Goal: Task Accomplishment & Management: Manage account settings

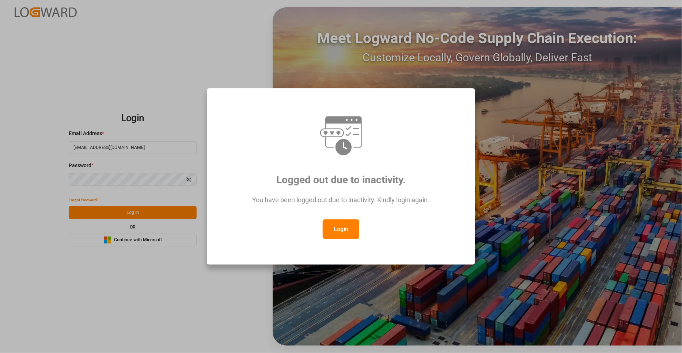
click at [352, 232] on button "Login" at bounding box center [341, 230] width 37 height 20
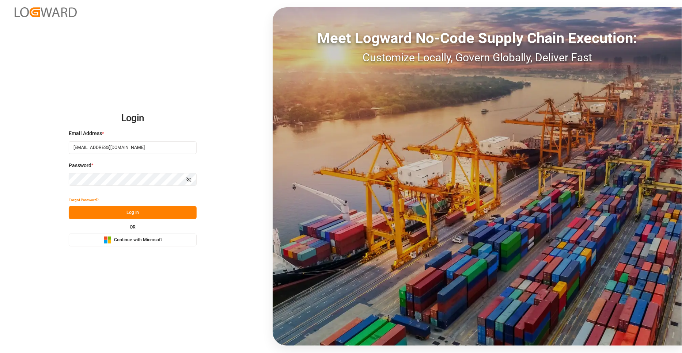
click at [151, 209] on button "Log In" at bounding box center [133, 212] width 128 height 13
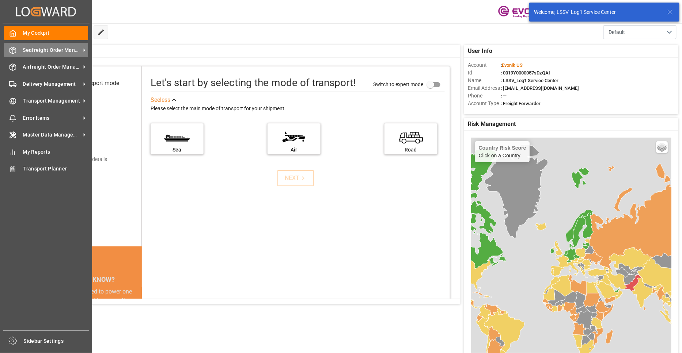
click at [45, 51] on span "Seafreight Order Management" at bounding box center [52, 50] width 58 height 8
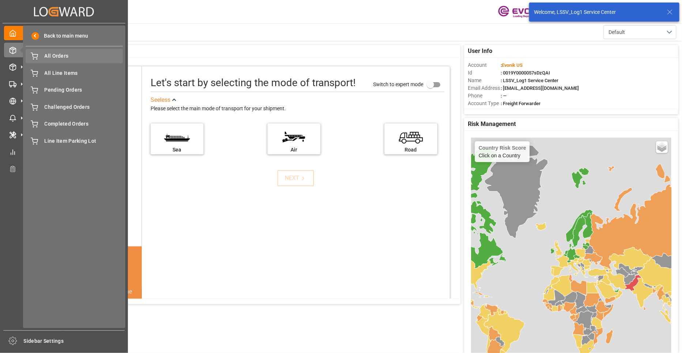
click at [60, 61] on div "All Orders All Orders" at bounding box center [74, 56] width 97 height 14
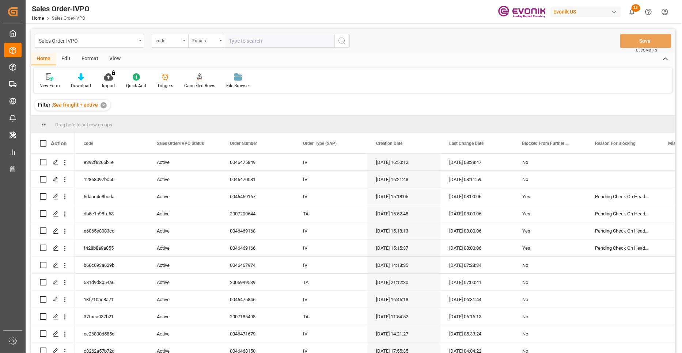
click at [162, 42] on div "code" at bounding box center [168, 40] width 25 height 8
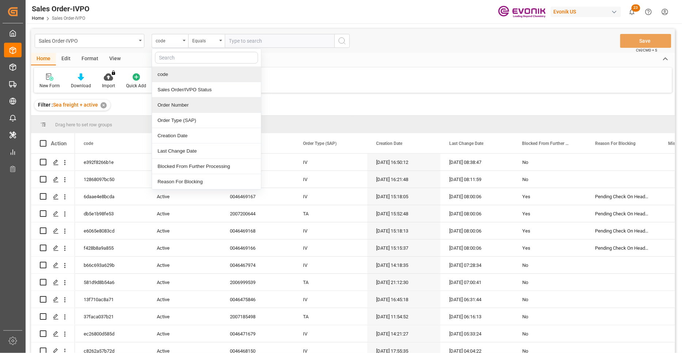
click at [194, 106] on div "Order Number" at bounding box center [206, 105] width 109 height 15
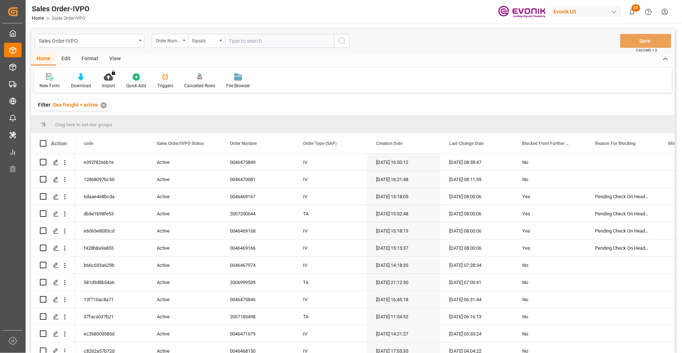
click at [251, 39] on input "text" at bounding box center [280, 41] width 110 height 14
paste input "46463797"
type input "0046463797"
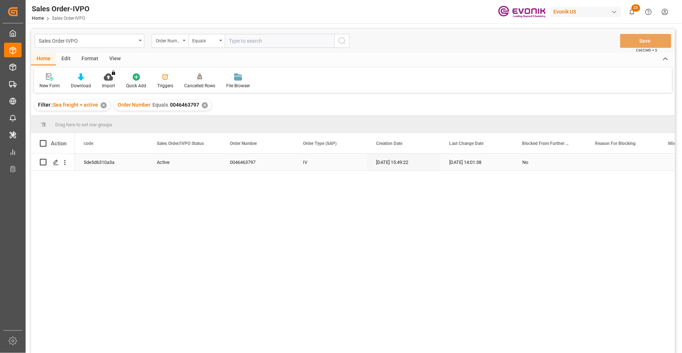
click at [47, 160] on div "Press SPACE to select this row." at bounding box center [53, 162] width 26 height 16
click at [53, 163] on icon "Press SPACE to select this row." at bounding box center [56, 163] width 6 height 6
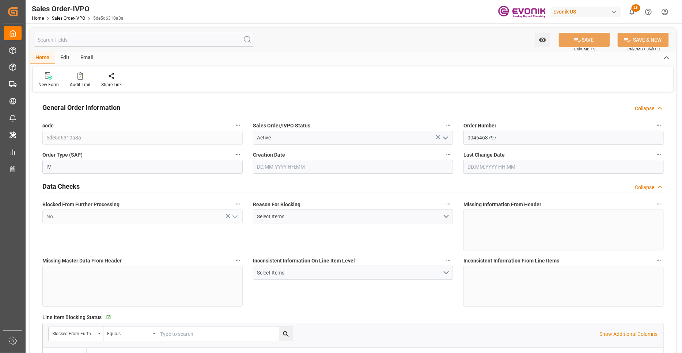
type input "CNSHA"
type input "0"
type input "1"
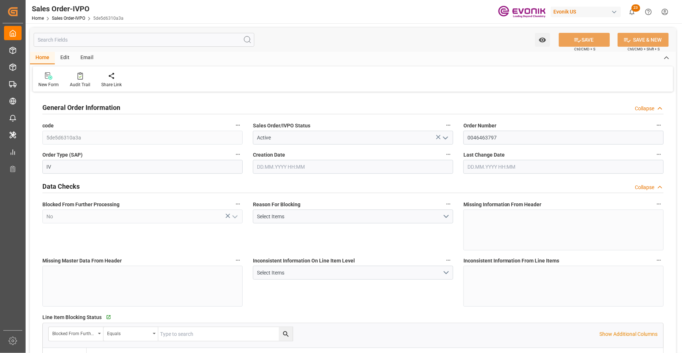
type input "10309.968"
type input "27.44"
type input "17000"
type input "30"
type input "04.09.2025 15:49"
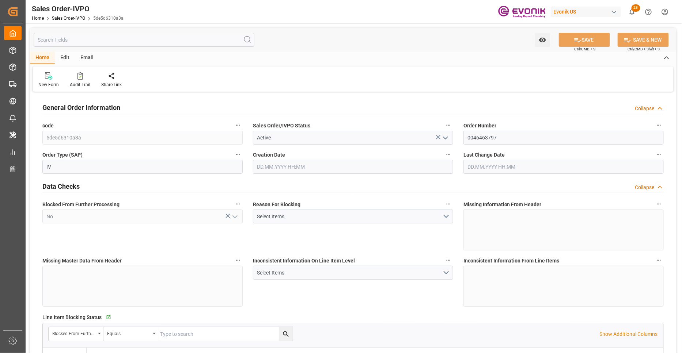
type input "19.09.2025 14:01"
click at [187, 256] on label "Missing Master Data From Header" at bounding box center [142, 261] width 200 height 10
click at [233, 256] on button "Missing Master Data From Header" at bounding box center [237, 260] width 9 height 9
click at [346, 291] on div at bounding box center [341, 176] width 682 height 353
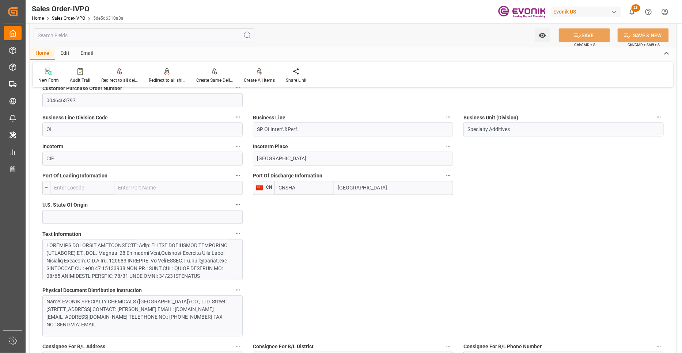
scroll to position [271, 0]
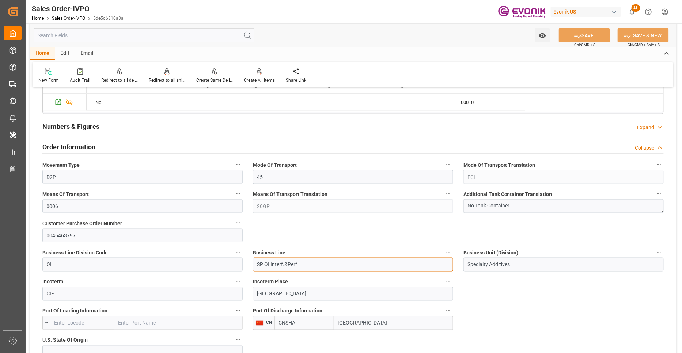
drag, startPoint x: 292, startPoint y: 266, endPoint x: 251, endPoint y: 262, distance: 40.7
click at [251, 262] on div "Business Line SP OI Interf.&Perf." at bounding box center [353, 259] width 210 height 29
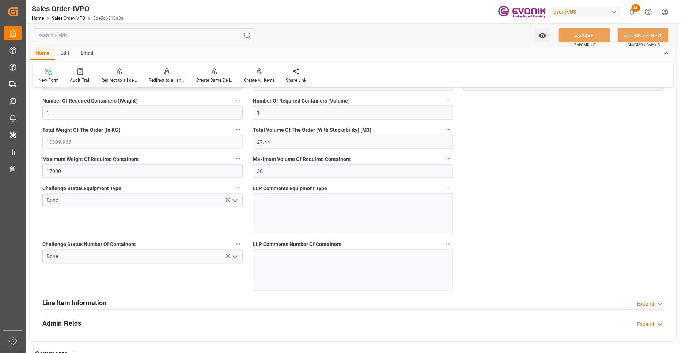
scroll to position [1091, 0]
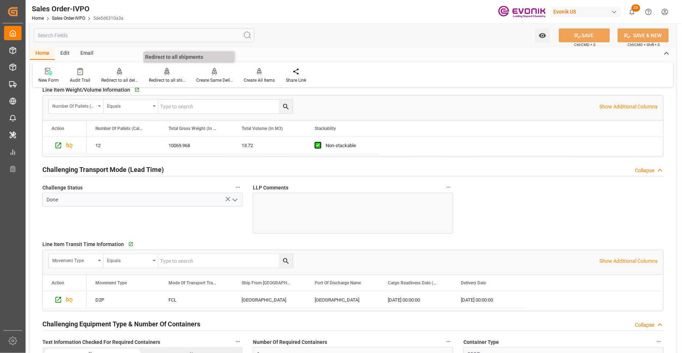
click at [164, 71] on icon at bounding box center [166, 71] width 5 height 7
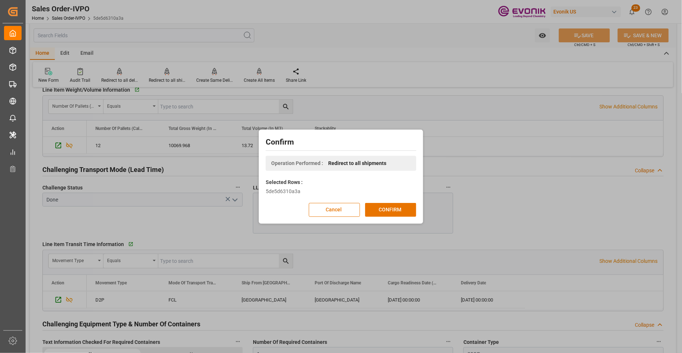
click at [388, 217] on div "Confirm Operation Performed : Redirect to all shipments Selected Rows : 5de5d63…" at bounding box center [340, 177] width 161 height 91
click at [392, 210] on button "CONFIRM" at bounding box center [390, 210] width 51 height 14
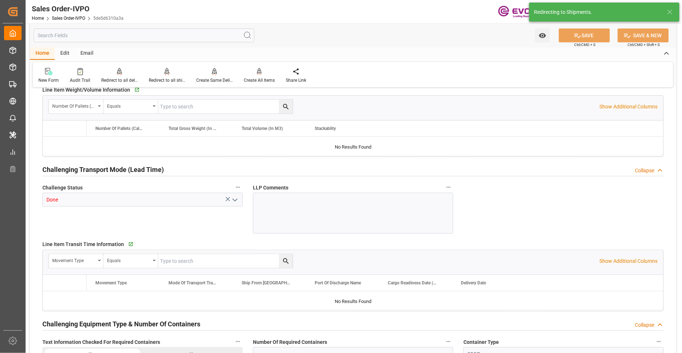
type input "CNSHA"
type input "0"
type input "1"
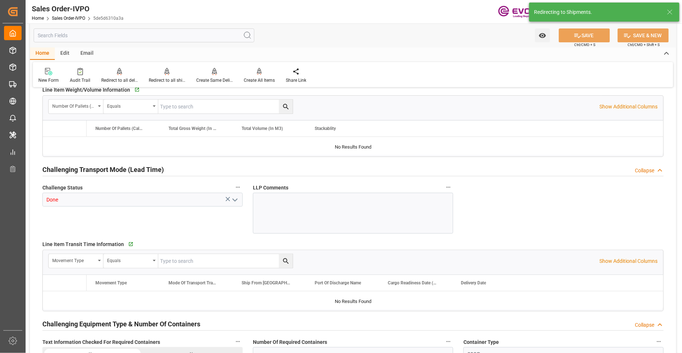
type input "10309.968"
type input "27.44"
type input "17000"
type input "30"
type input "04.09.2025 15:49"
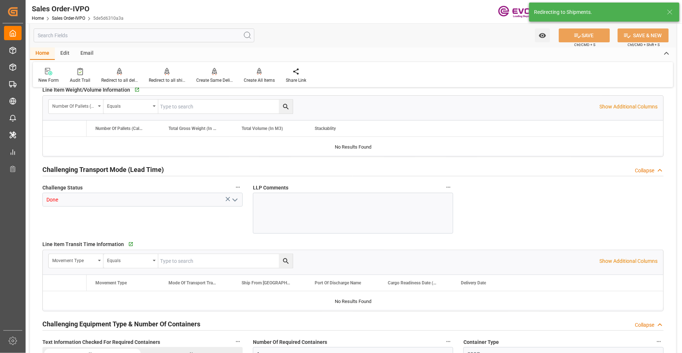
type input "19.09.2025 14:01"
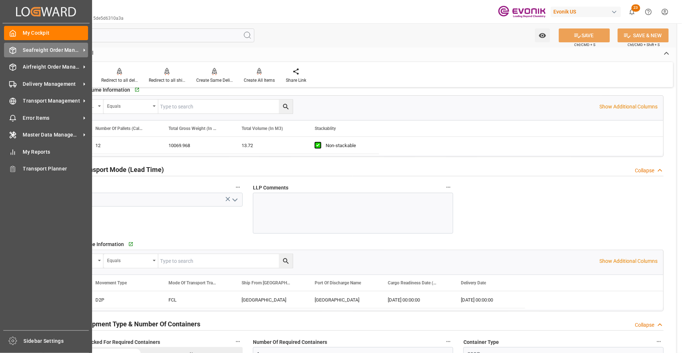
click at [17, 49] on div "Seafreight Order Management Seafreight Order Management" at bounding box center [46, 50] width 84 height 14
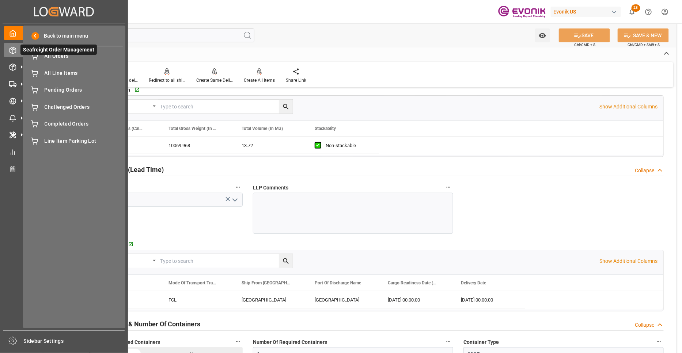
click at [45, 55] on span "Seafreight Order Management" at bounding box center [58, 50] width 76 height 10
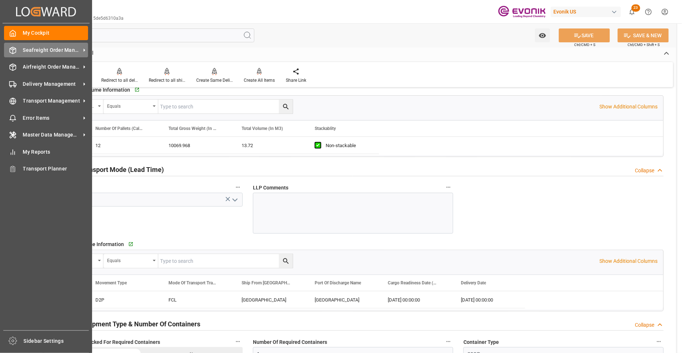
click at [37, 51] on span "Seafreight Order Management" at bounding box center [52, 50] width 58 height 8
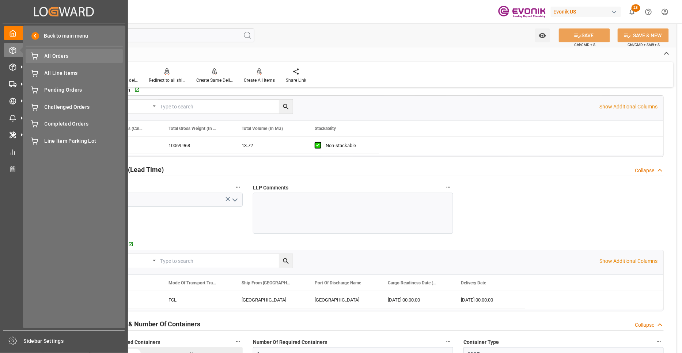
click at [67, 56] on span "All Orders" at bounding box center [84, 56] width 79 height 8
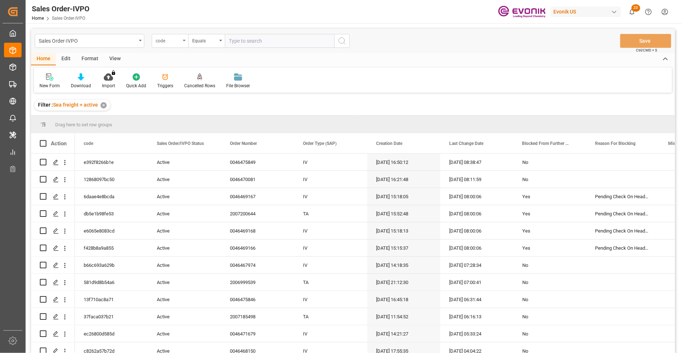
click at [180, 41] on div "code" at bounding box center [168, 40] width 25 height 8
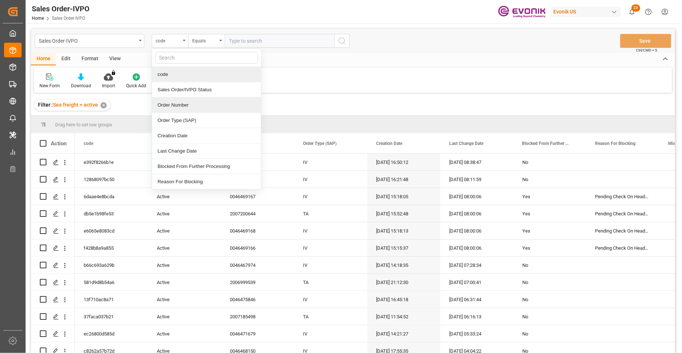
drag, startPoint x: 190, startPoint y: 106, endPoint x: 252, endPoint y: 54, distance: 81.2
click at [190, 106] on div "Order Number" at bounding box center [206, 105] width 109 height 15
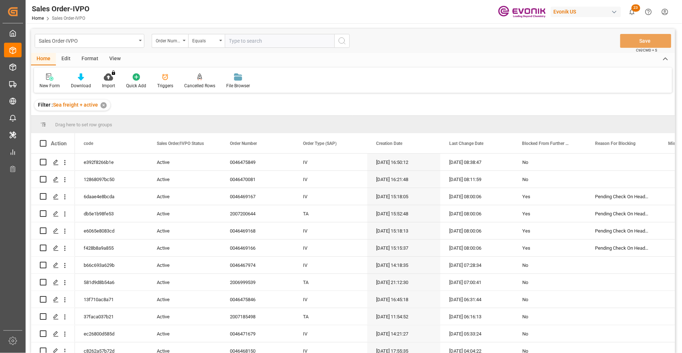
click at [254, 37] on input "text" at bounding box center [280, 41] width 110 height 14
paste input "2007140591"
type input "2007140591"
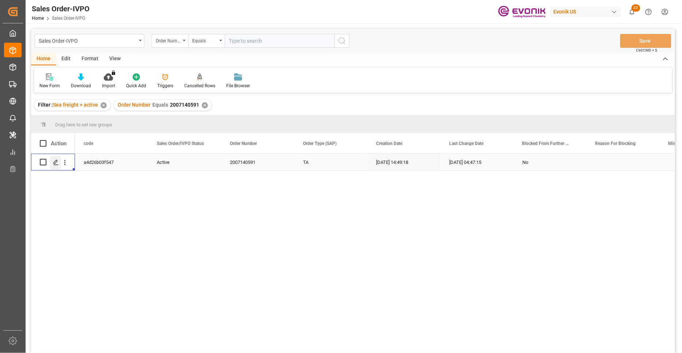
click at [53, 164] on icon "Press SPACE to select this row." at bounding box center [56, 163] width 6 height 6
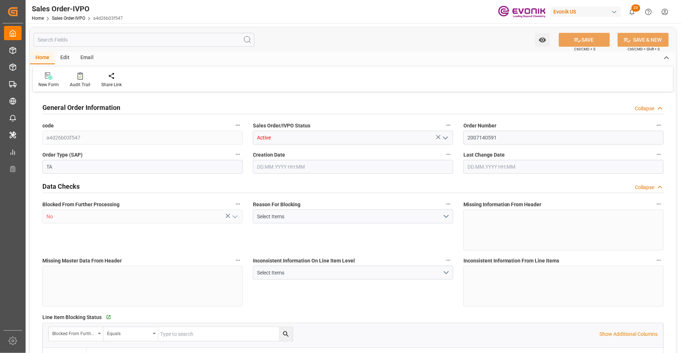
type input "THBKK"
type input "0"
type input "1"
type input "249.1"
type input "14.08.2025 14:49"
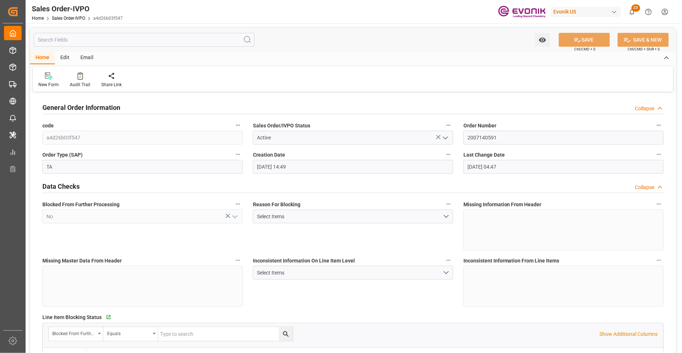
type input "[DATE] 04:47"
click at [42, 136] on div "code a4d26b03f547" at bounding box center [142, 132] width 210 height 29
click at [173, 244] on div "Blocked From Further Processing No" at bounding box center [142, 225] width 210 height 56
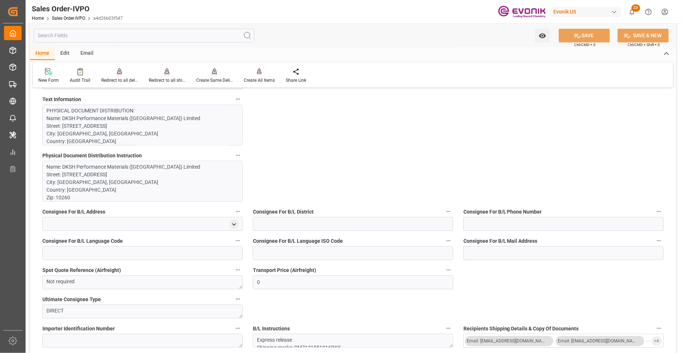
scroll to position [271, 0]
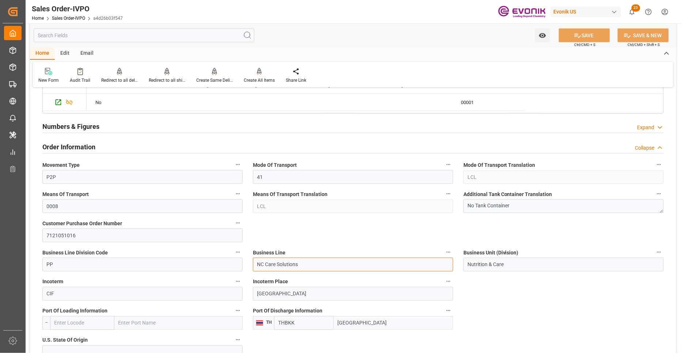
drag, startPoint x: 312, startPoint y: 264, endPoint x: 239, endPoint y: 266, distance: 73.1
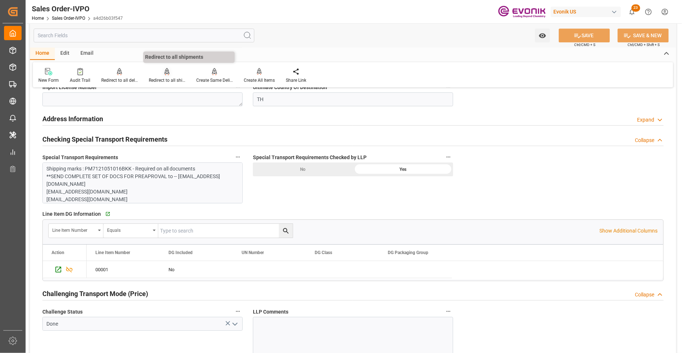
scroll to position [677, 0]
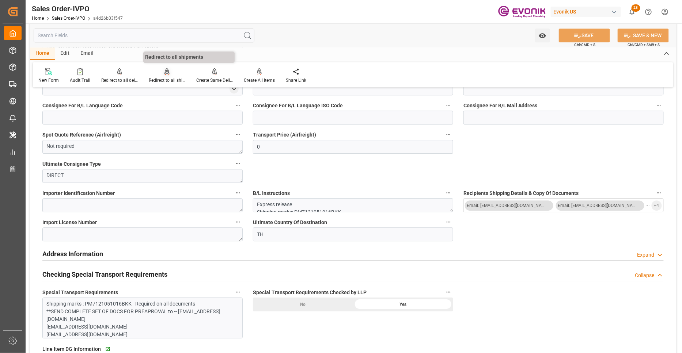
click at [168, 77] on div "Redirect to all shipments" at bounding box center [167, 80] width 37 height 7
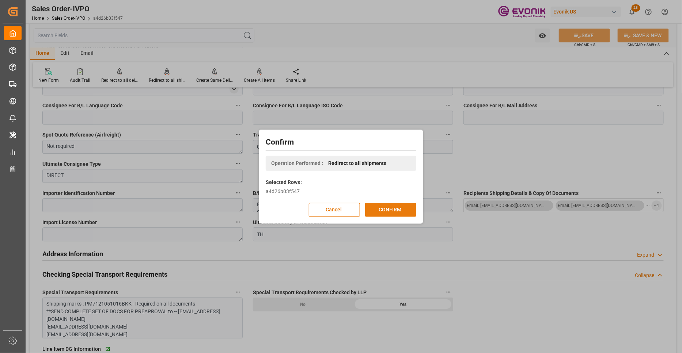
click at [397, 208] on button "CONFIRM" at bounding box center [390, 210] width 51 height 14
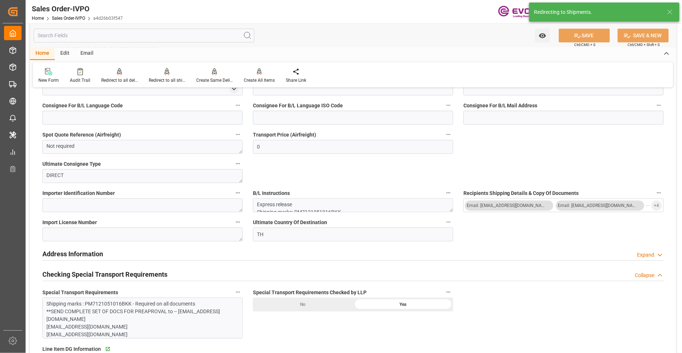
type input "14.08.2025 14:49"
type input "[DATE] 04:47"
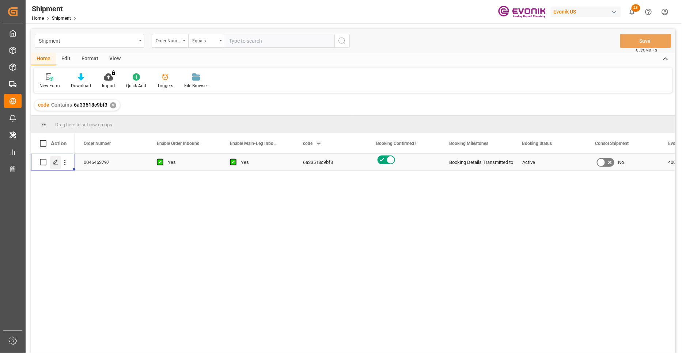
click at [54, 160] on icon "Press SPACE to select this row." at bounding box center [56, 163] width 6 height 6
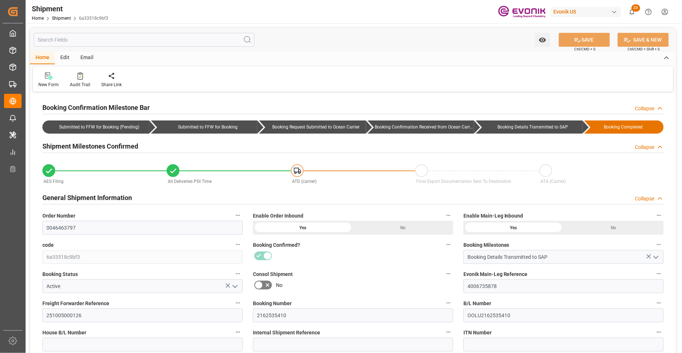
type input "USLGB"
type input "CNSHA"
type input "9516454"
type input "9516466"
type input "9516454"
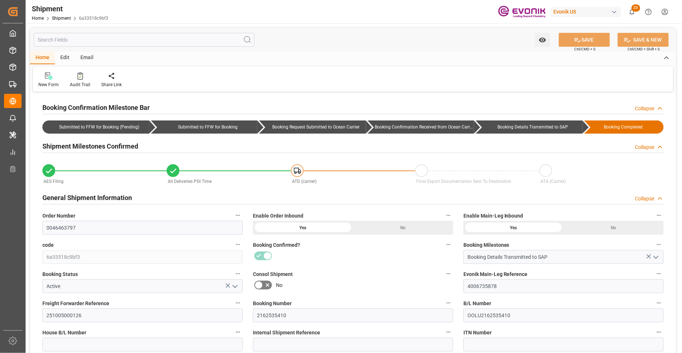
type input "12.10.2025 00:00"
type input "02.11.2025 00:00"
type input "01.10.2025 16:00"
type input "[DATE] 00:00"
type input "26.09.2025 00:00"
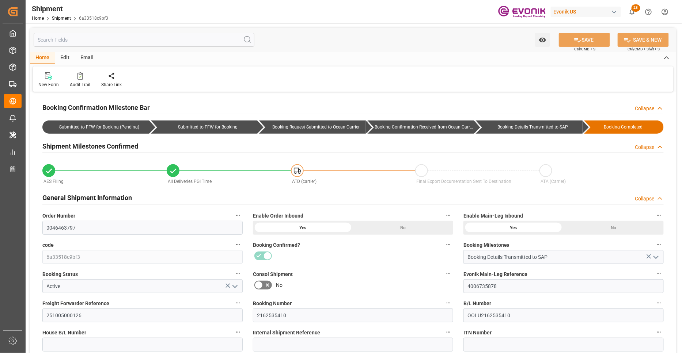
type input "01.10.2025 16:00"
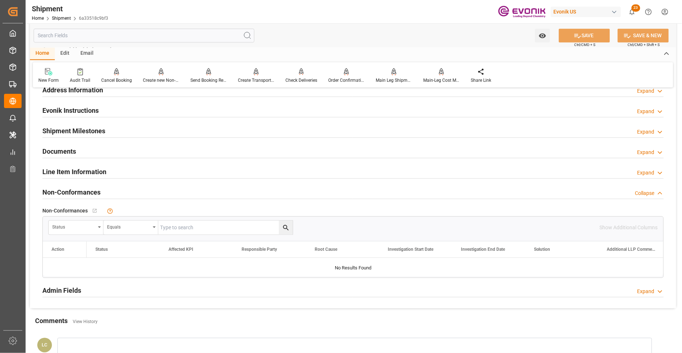
scroll to position [406, 0]
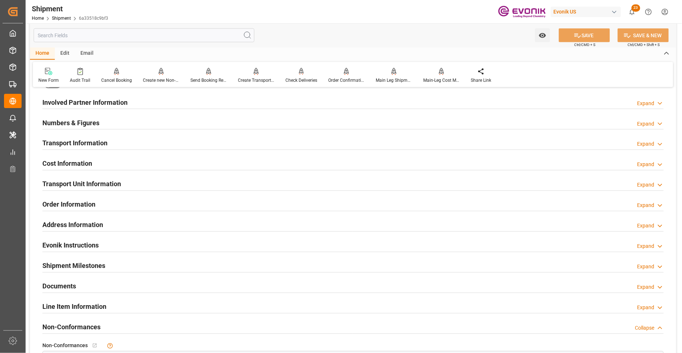
click at [207, 145] on div "Transport Information Expand" at bounding box center [352, 143] width 621 height 14
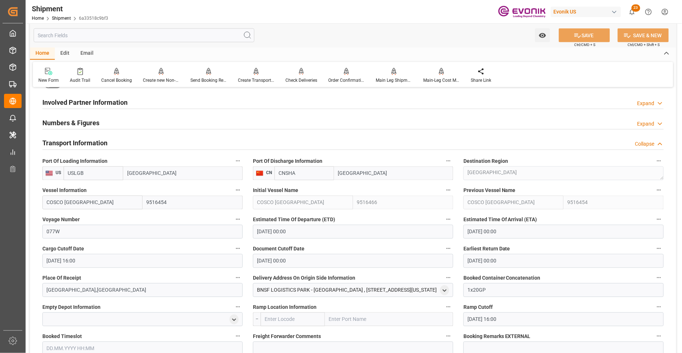
scroll to position [271, 0]
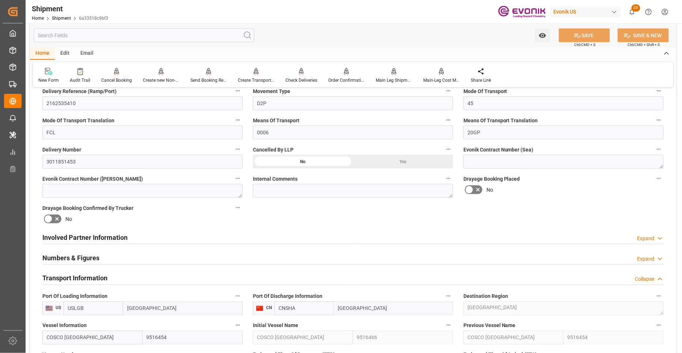
click at [290, 239] on div "Involved Partner Information Expand" at bounding box center [352, 237] width 621 height 14
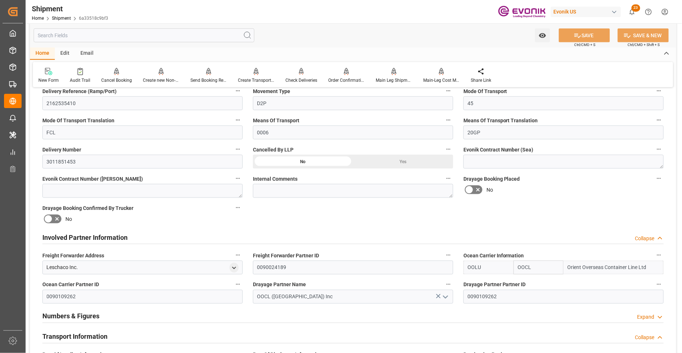
scroll to position [406, 0]
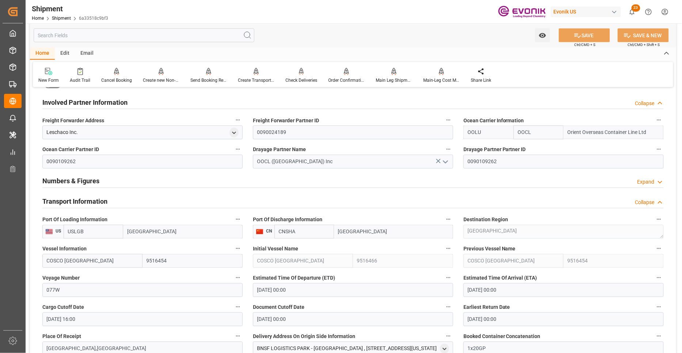
drag, startPoint x: 81, startPoint y: 263, endPoint x: 42, endPoint y: 260, distance: 39.2
click at [42, 260] on input "COSCO ITALY" at bounding box center [92, 261] width 100 height 14
click at [158, 274] on label "Voyage Number" at bounding box center [142, 278] width 200 height 10
click at [233, 274] on button "Voyage Number" at bounding box center [237, 277] width 9 height 9
click at [55, 290] on div at bounding box center [341, 176] width 682 height 353
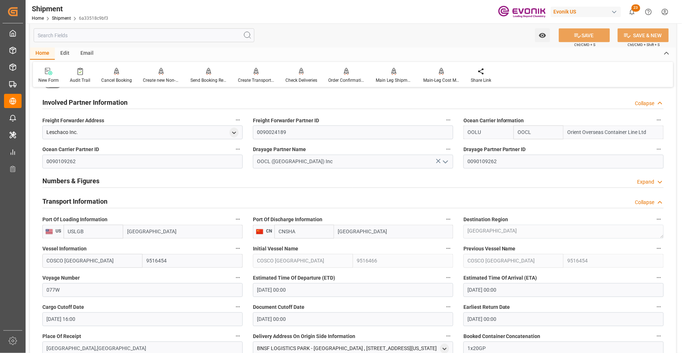
click at [55, 290] on div "Audits" at bounding box center [341, 176] width 682 height 353
click at [55, 290] on input "077W" at bounding box center [142, 290] width 200 height 14
click at [140, 275] on label "Voyage Number" at bounding box center [142, 278] width 200 height 10
click at [233, 275] on button "Voyage Number" at bounding box center [237, 277] width 9 height 9
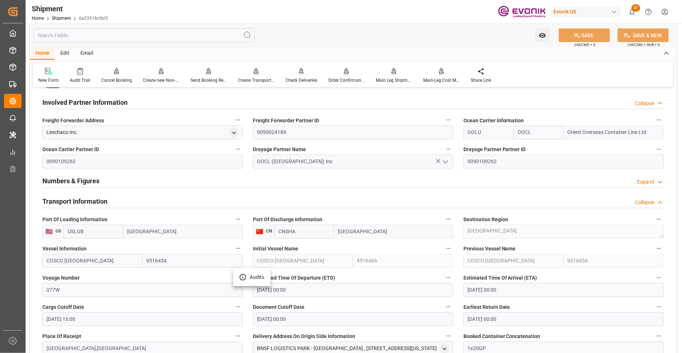
click at [273, 177] on div at bounding box center [341, 176] width 682 height 353
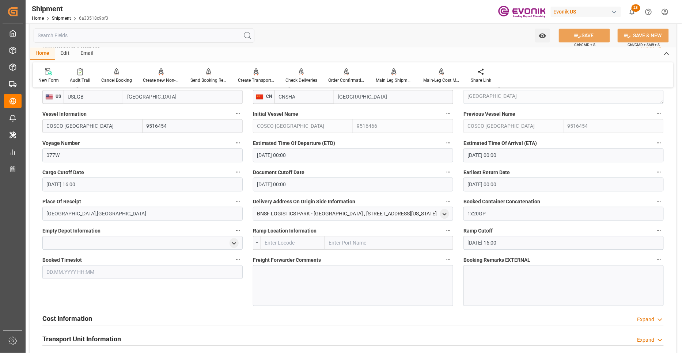
scroll to position [677, 0]
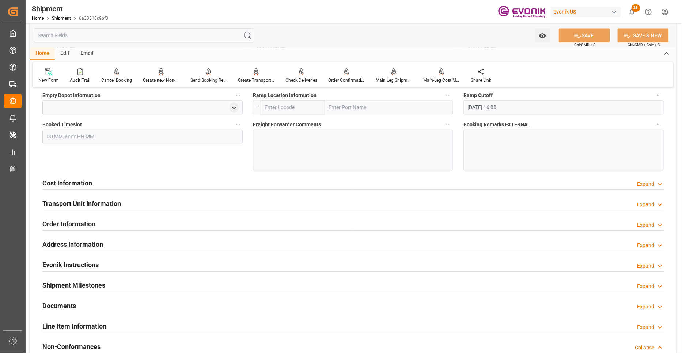
click at [200, 186] on div "Cost Information Expand" at bounding box center [352, 183] width 621 height 14
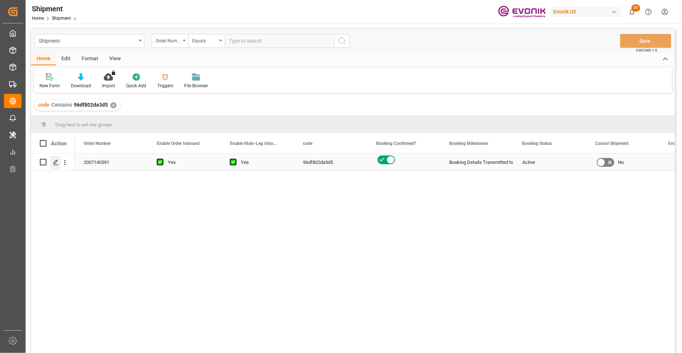
click at [53, 163] on icon "Press SPACE to select this row." at bounding box center [56, 163] width 6 height 6
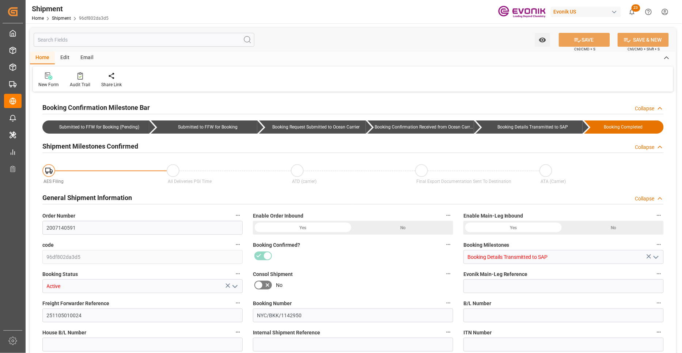
type input "AC Containerline"
type input "Leschaco Inc."
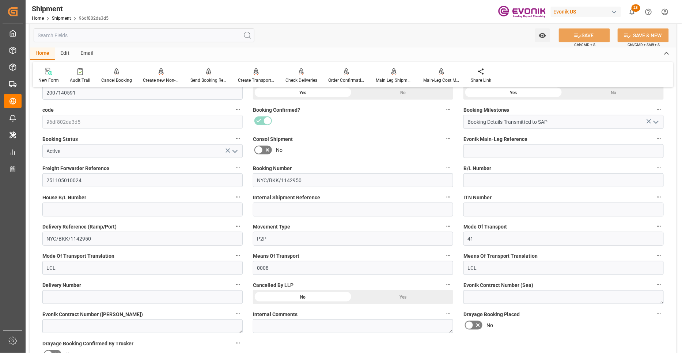
scroll to position [271, 0]
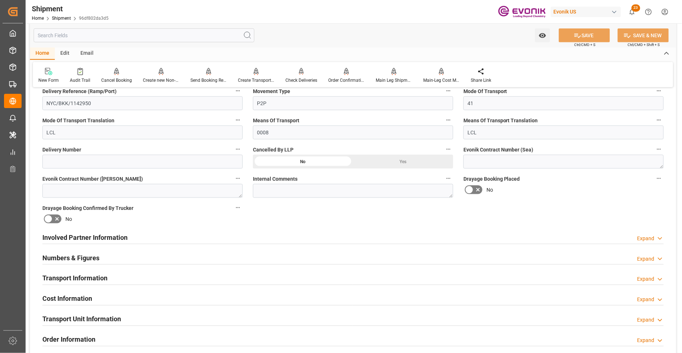
click at [319, 237] on div "Involved Partner Information Expand" at bounding box center [352, 237] width 621 height 14
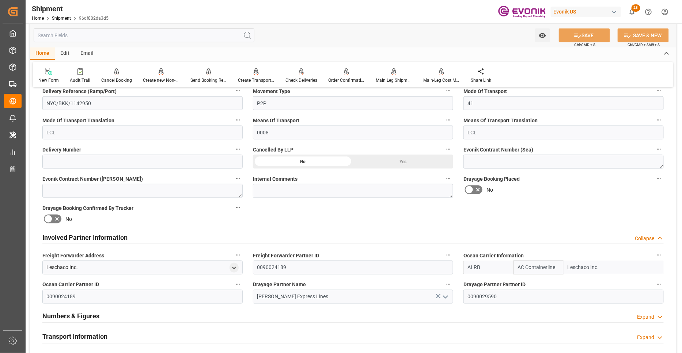
scroll to position [406, 0]
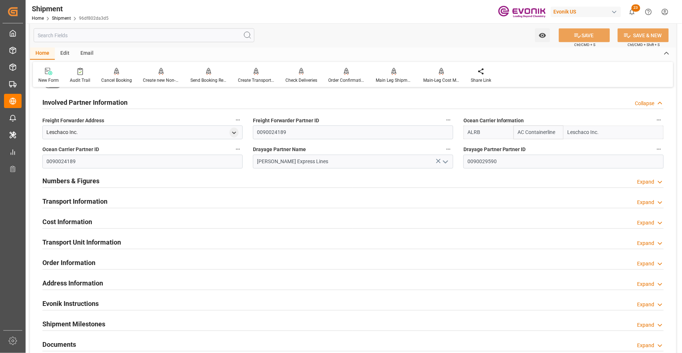
drag, startPoint x: 267, startPoint y: 205, endPoint x: 298, endPoint y: 194, distance: 32.3
click at [267, 205] on div "Transport Information Expand" at bounding box center [352, 201] width 621 height 14
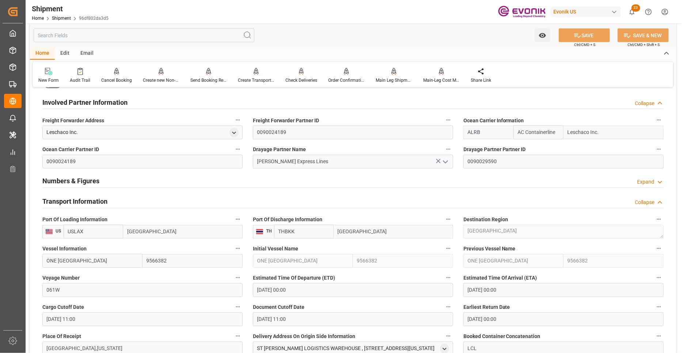
drag, startPoint x: 66, startPoint y: 261, endPoint x: 47, endPoint y: 262, distance: 19.7
click at [47, 262] on input "ONE [GEOGRAPHIC_DATA]" at bounding box center [92, 261] width 100 height 14
click at [49, 291] on input "061W" at bounding box center [142, 290] width 200 height 14
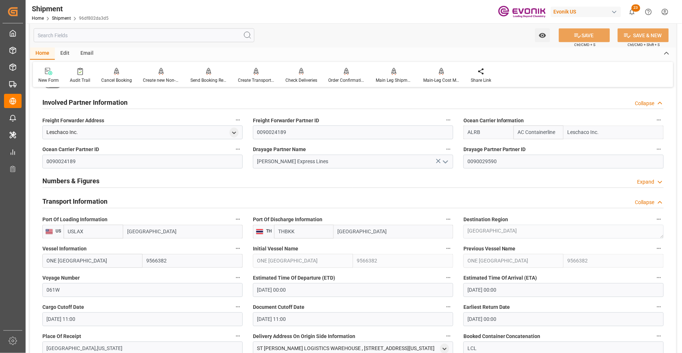
scroll to position [541, 0]
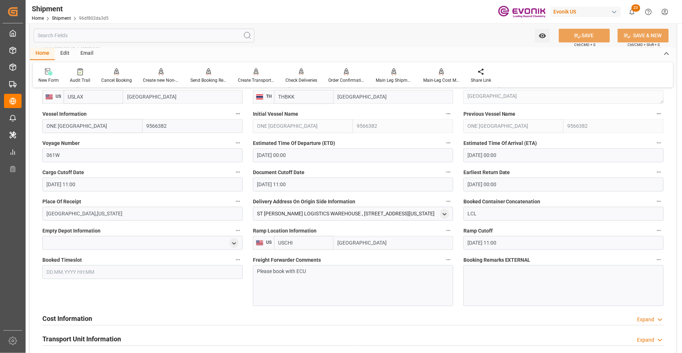
drag, startPoint x: 166, startPoint y: 295, endPoint x: 159, endPoint y: 309, distance: 15.2
click at [166, 295] on div "Booked Timeslot" at bounding box center [142, 280] width 210 height 56
click at [161, 319] on div "Cost Information Expand" at bounding box center [352, 318] width 621 height 14
